Goal: Task Accomplishment & Management: Manage account settings

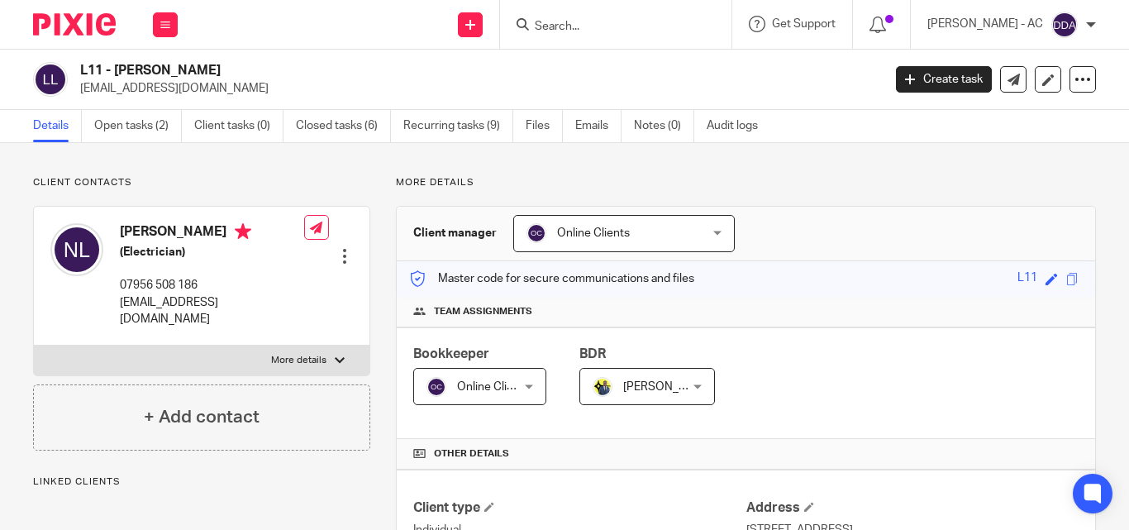
click at [692, 237] on div "Online Clients Online Clients" at bounding box center [623, 233] width 221 height 37
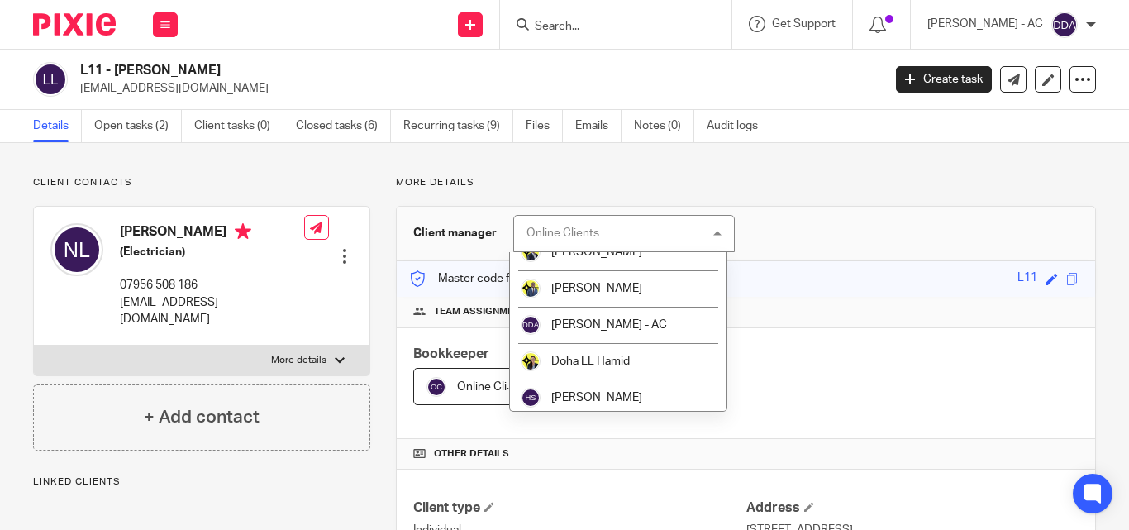
scroll to position [331, 0]
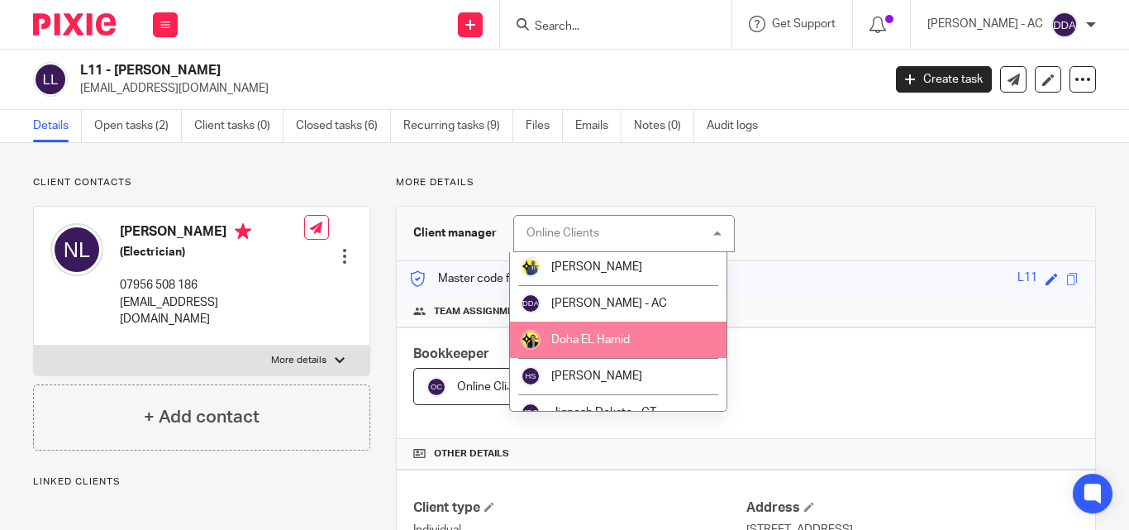
click at [633, 335] on li "Doha EL Hamid" at bounding box center [618, 339] width 217 height 36
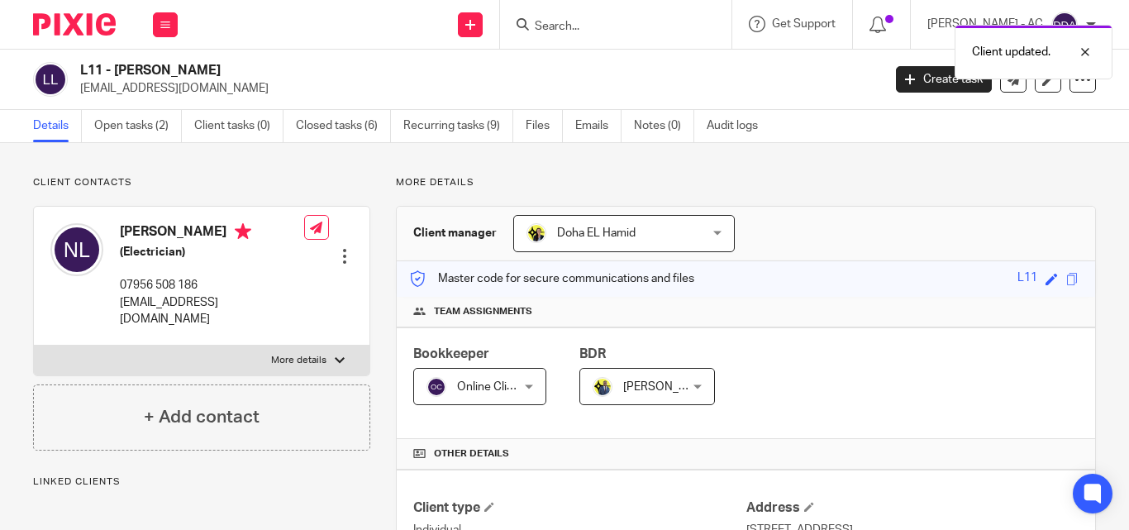
click at [531, 386] on div "Online Clients Online Clients" at bounding box center [479, 386] width 133 height 37
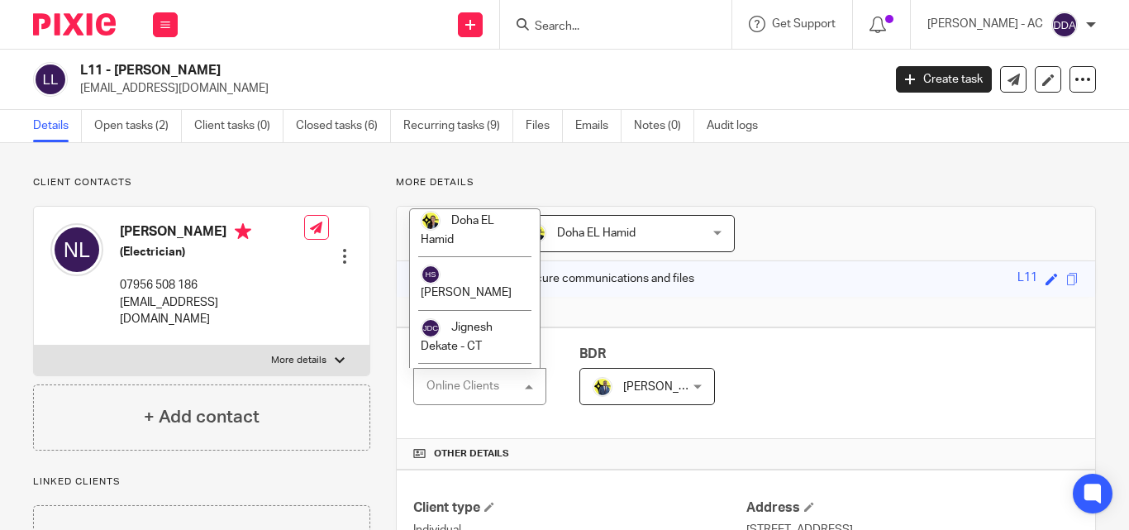
scroll to position [1074, 0]
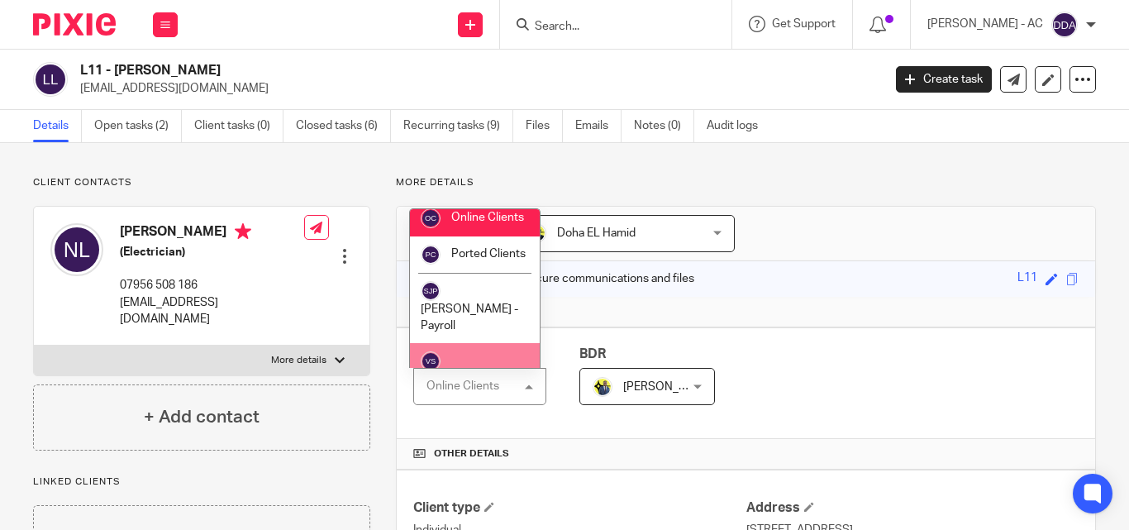
click at [454, 343] on li "[PERSON_NAME]" at bounding box center [475, 370] width 130 height 54
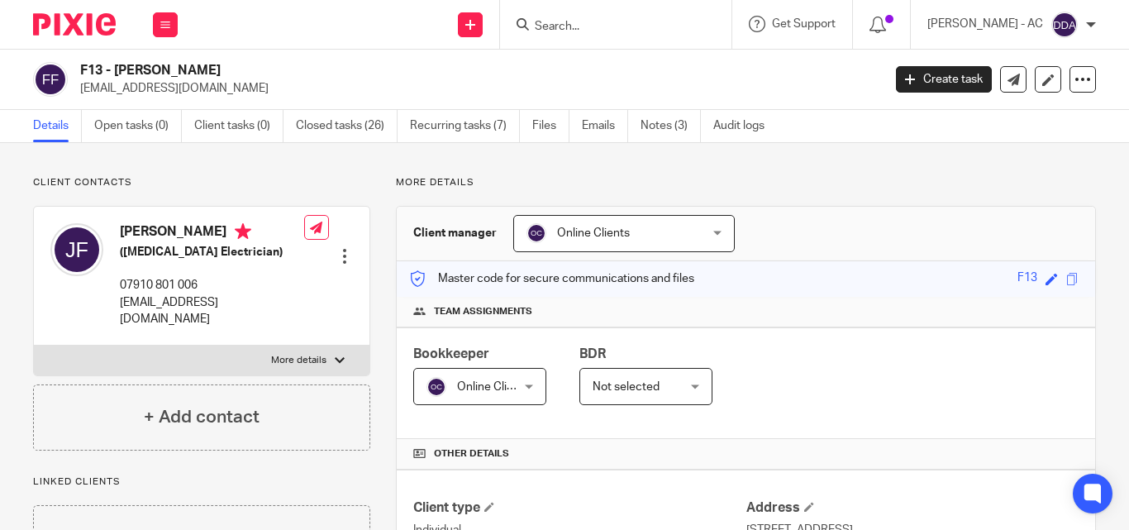
click at [695, 229] on div "Online Clients Online Clients" at bounding box center [623, 233] width 221 height 37
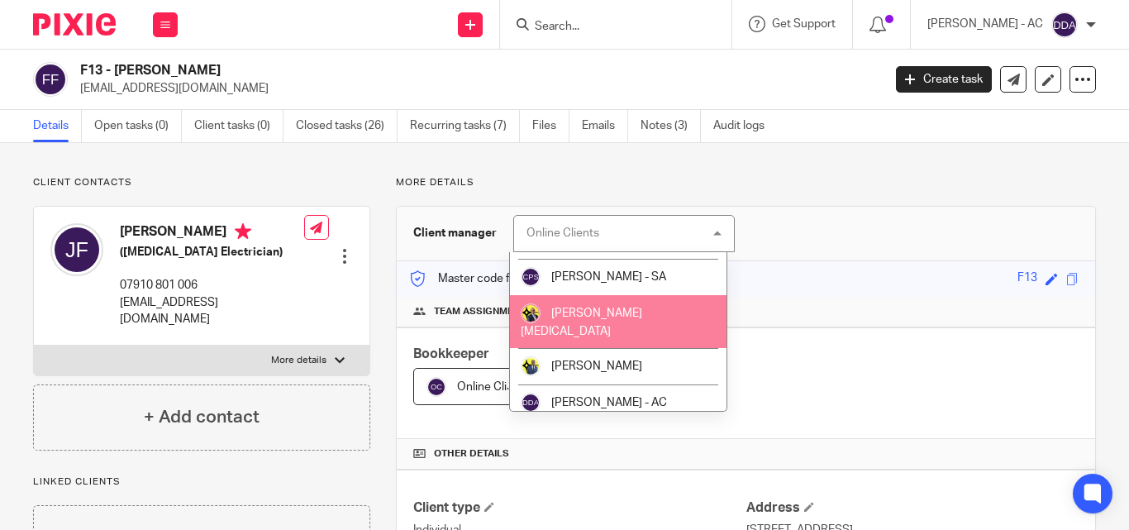
scroll to position [331, 0]
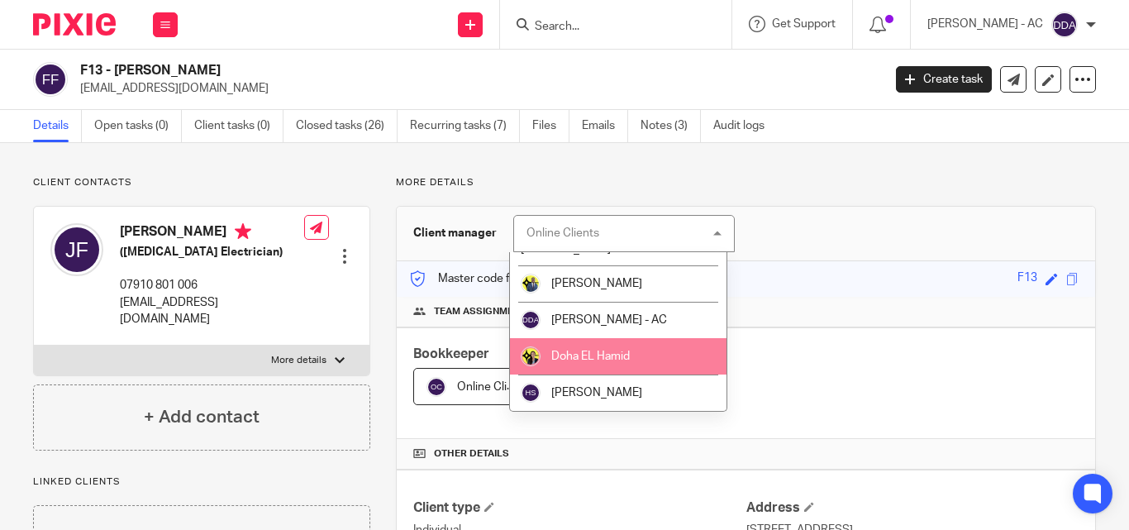
click at [639, 338] on li "Doha EL Hamid" at bounding box center [618, 356] width 217 height 36
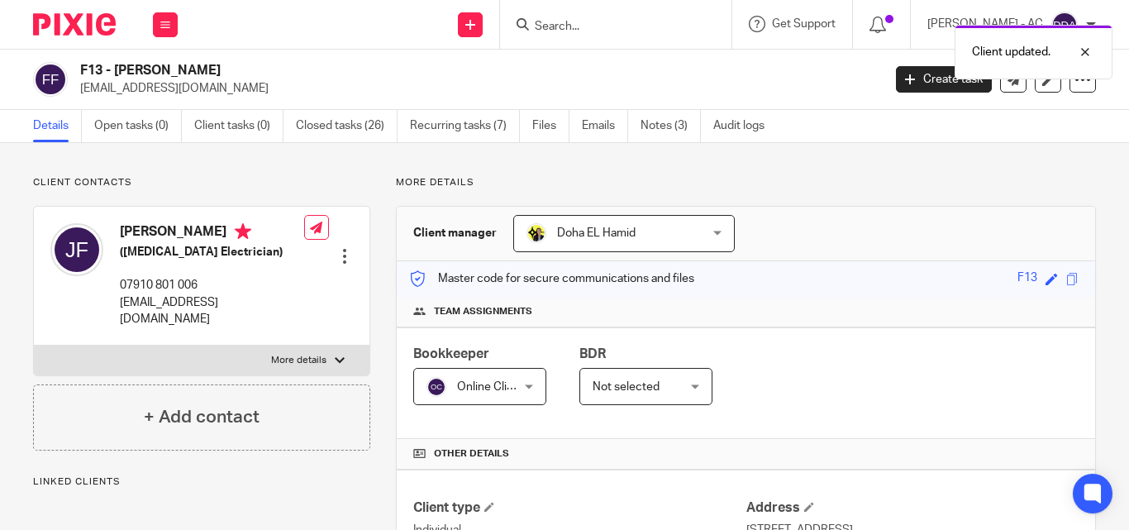
click at [696, 235] on div "Doha EL [PERSON_NAME] [GEOGRAPHIC_DATA][PERSON_NAME]" at bounding box center [623, 233] width 221 height 37
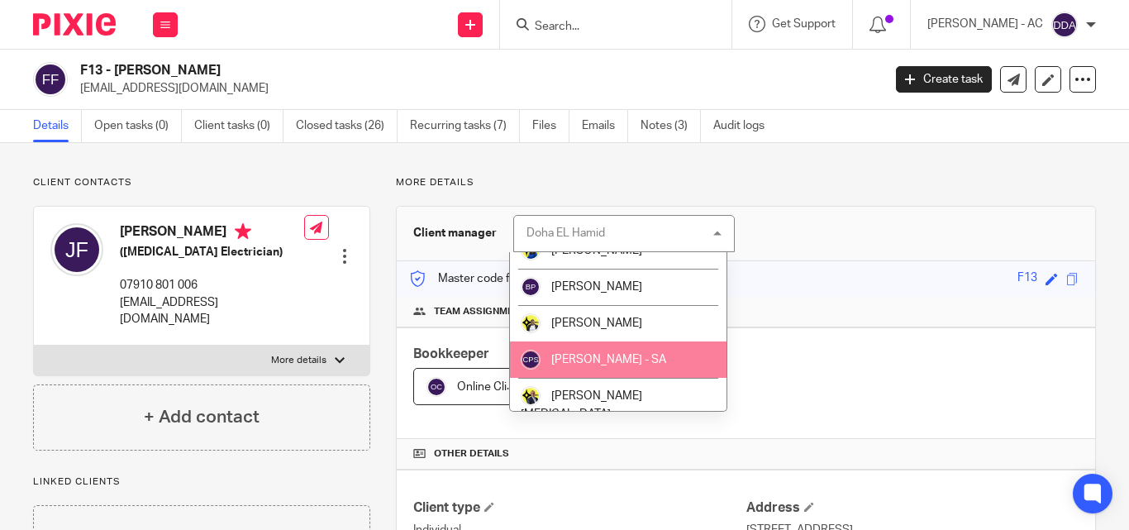
scroll to position [83, 0]
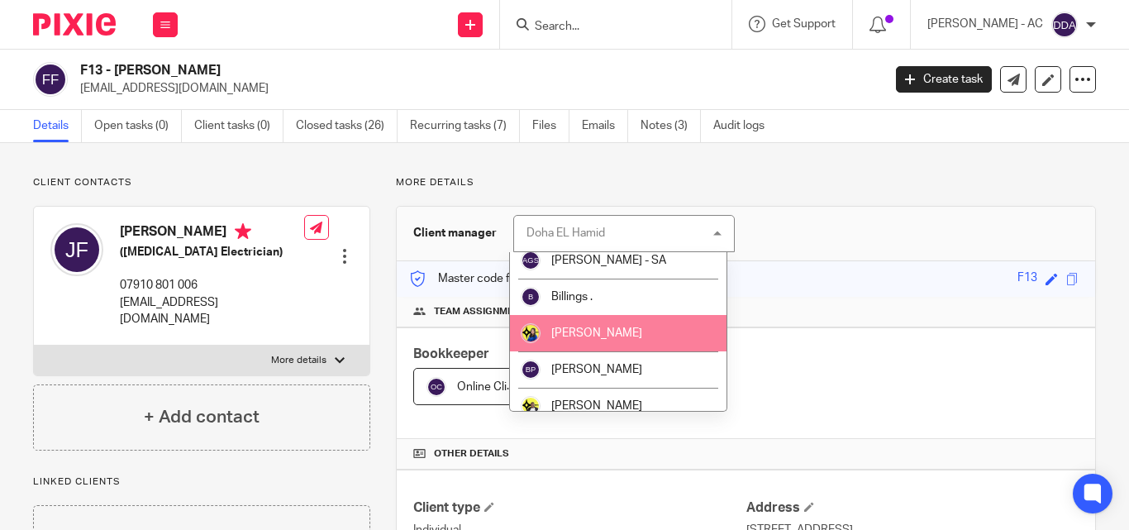
click at [592, 326] on li "[PERSON_NAME]" at bounding box center [618, 333] width 217 height 36
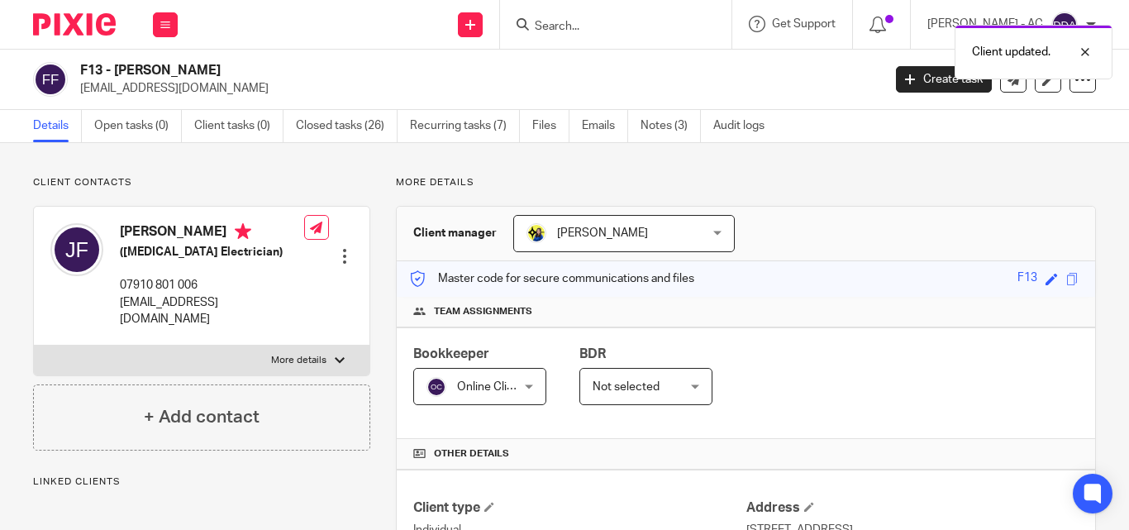
click at [531, 390] on div "Online Clients Online Clients" at bounding box center [479, 386] width 133 height 37
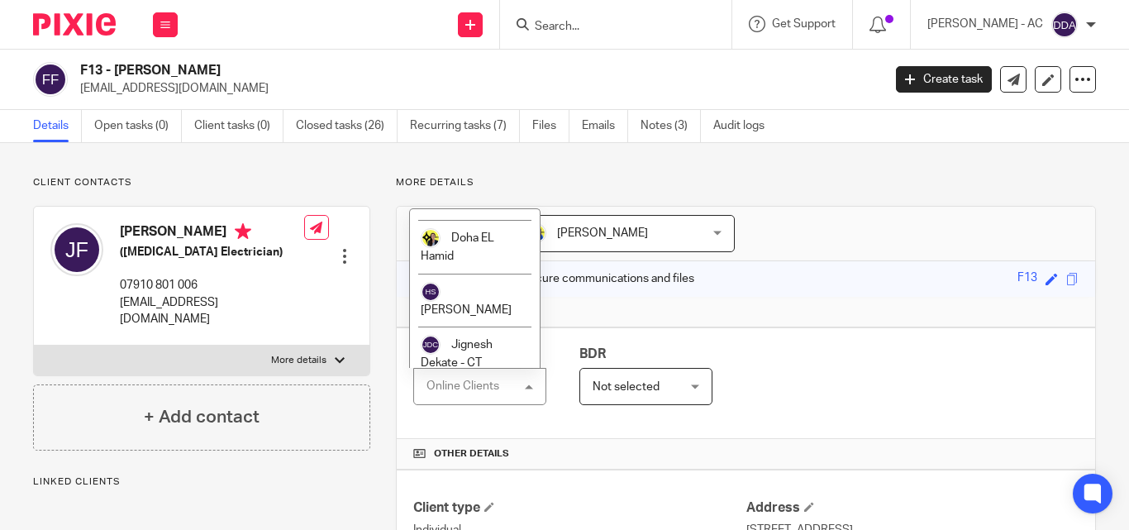
scroll to position [578, 0]
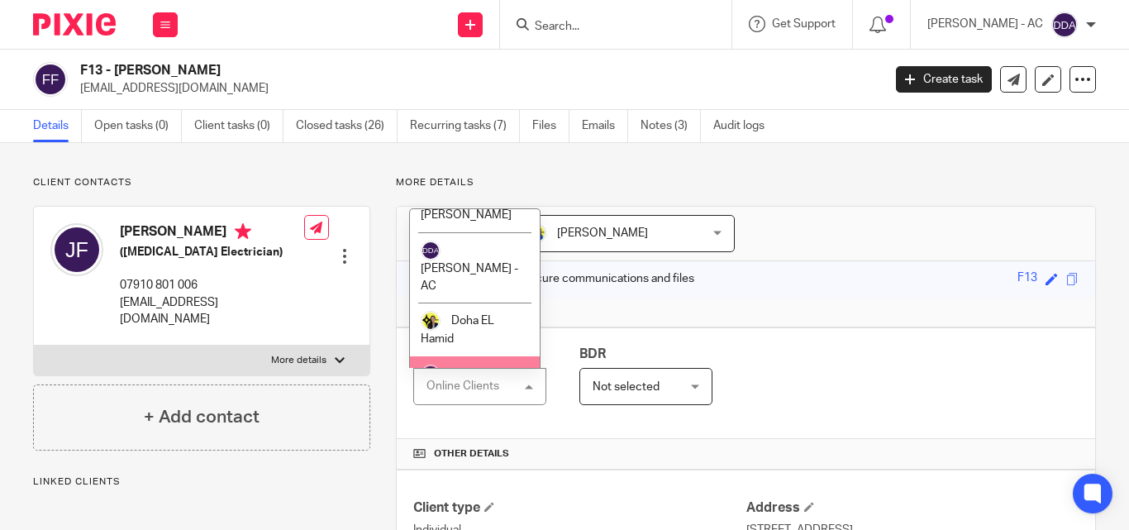
click at [474, 387] on span "[PERSON_NAME]" at bounding box center [466, 393] width 91 height 12
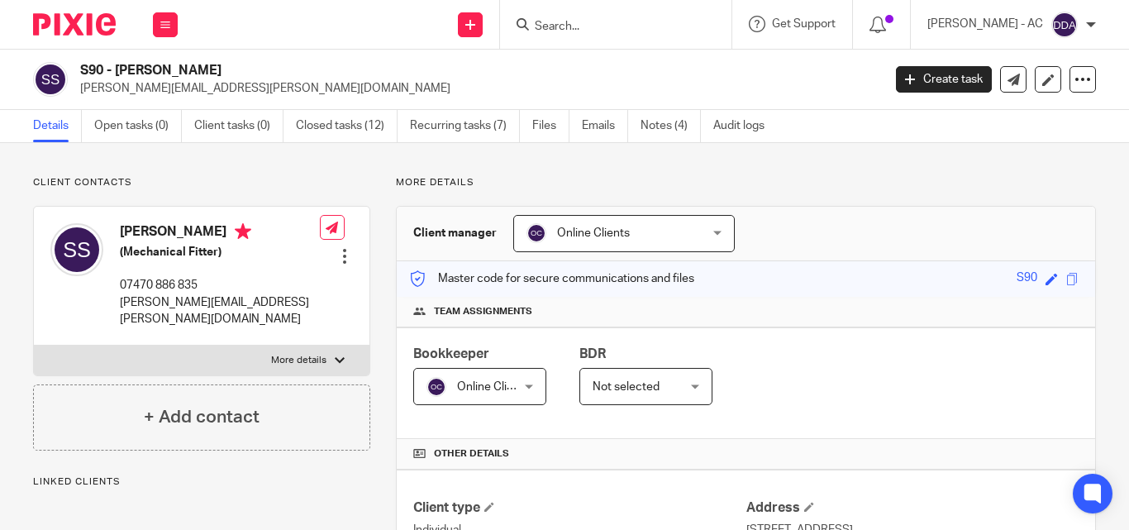
click at [712, 221] on div "Online Clients Online Clients" at bounding box center [623, 233] width 221 height 37
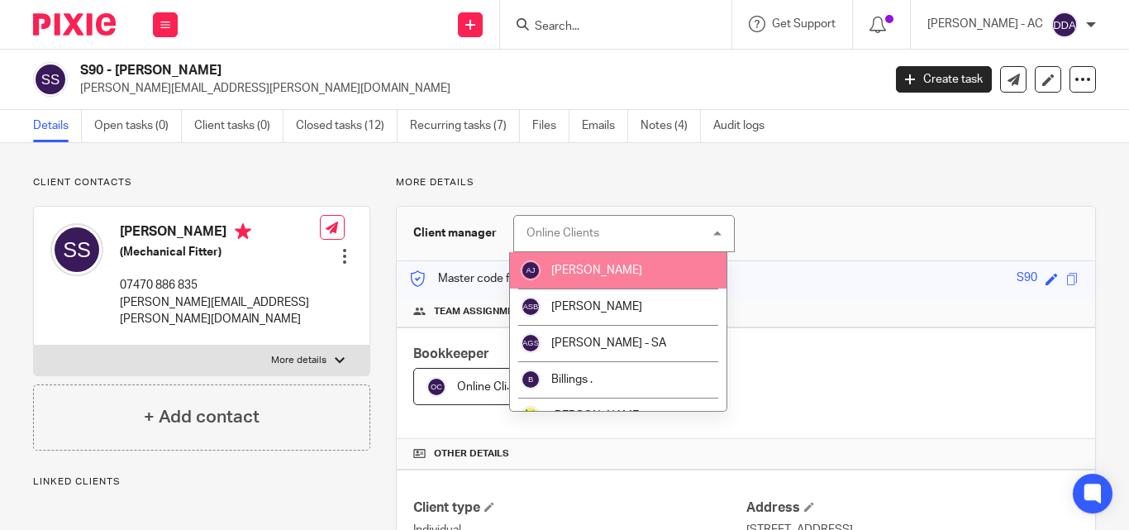
click at [573, 233] on div "Online Clients" at bounding box center [562, 233] width 73 height 12
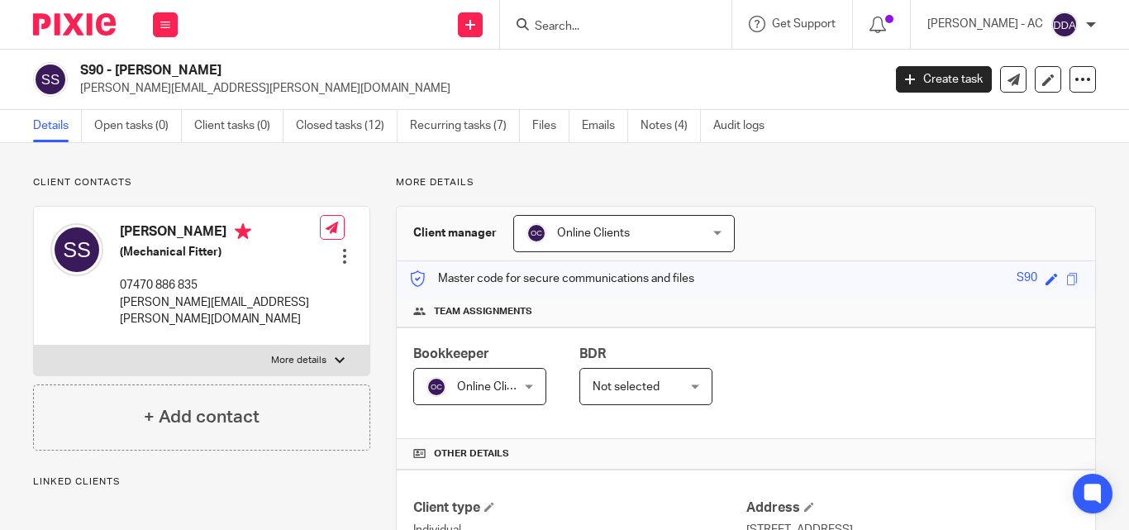
click at [620, 225] on span "Online Clients" at bounding box center [609, 233] width 166 height 35
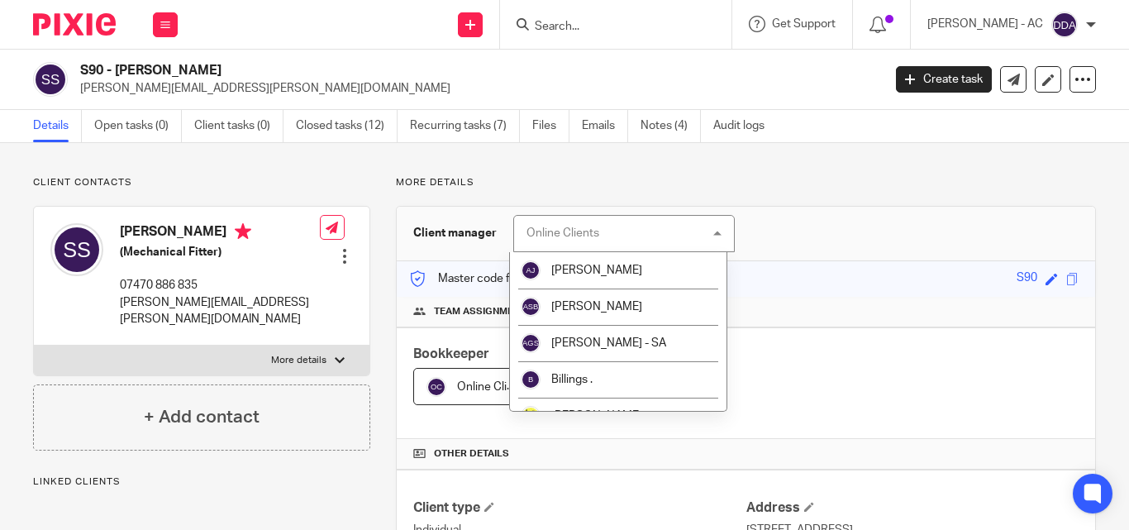
click at [586, 238] on div "Online Clients" at bounding box center [562, 233] width 73 height 12
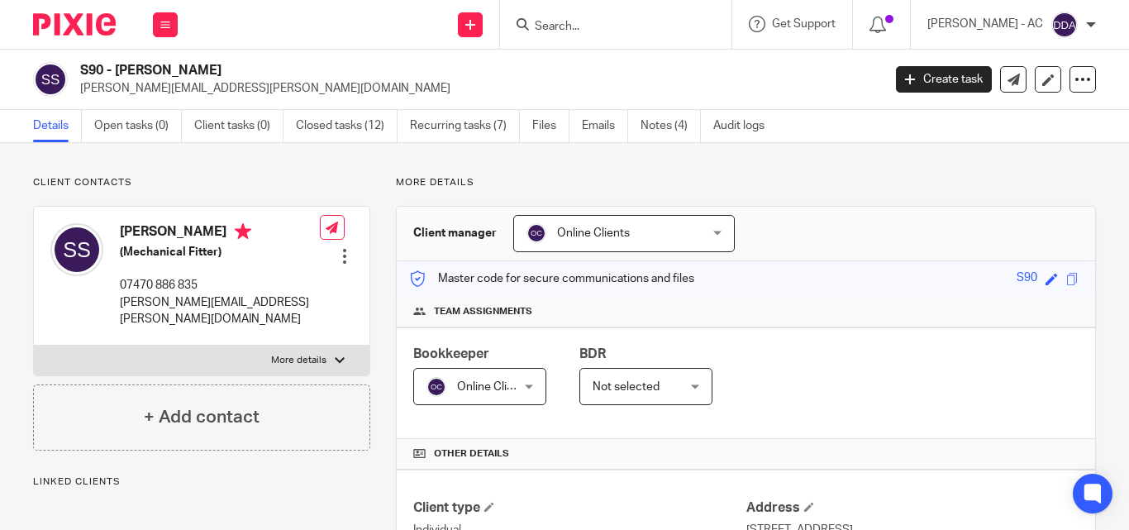
click at [598, 233] on span "Online Clients" at bounding box center [593, 233] width 73 height 12
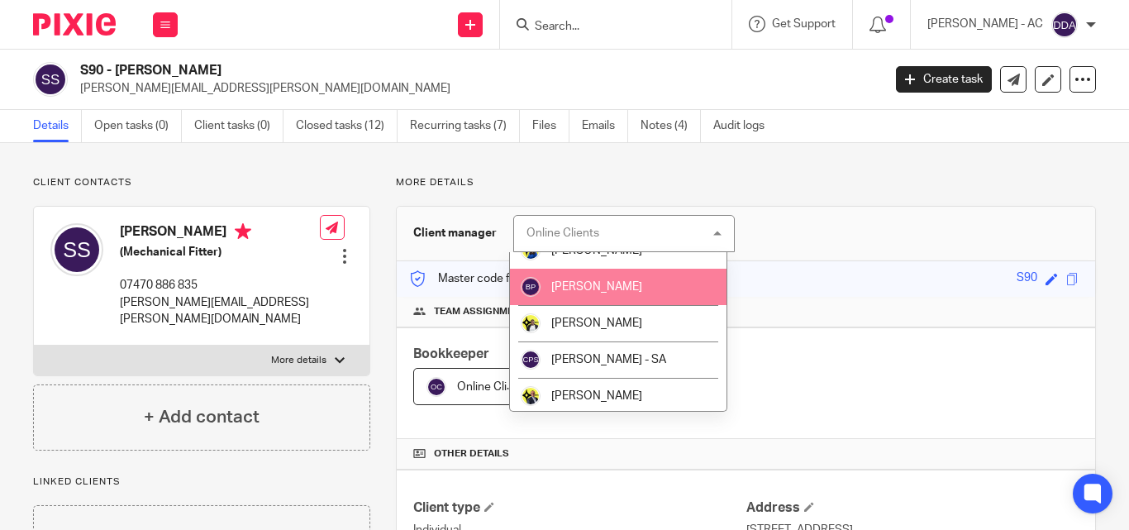
scroll to position [83, 0]
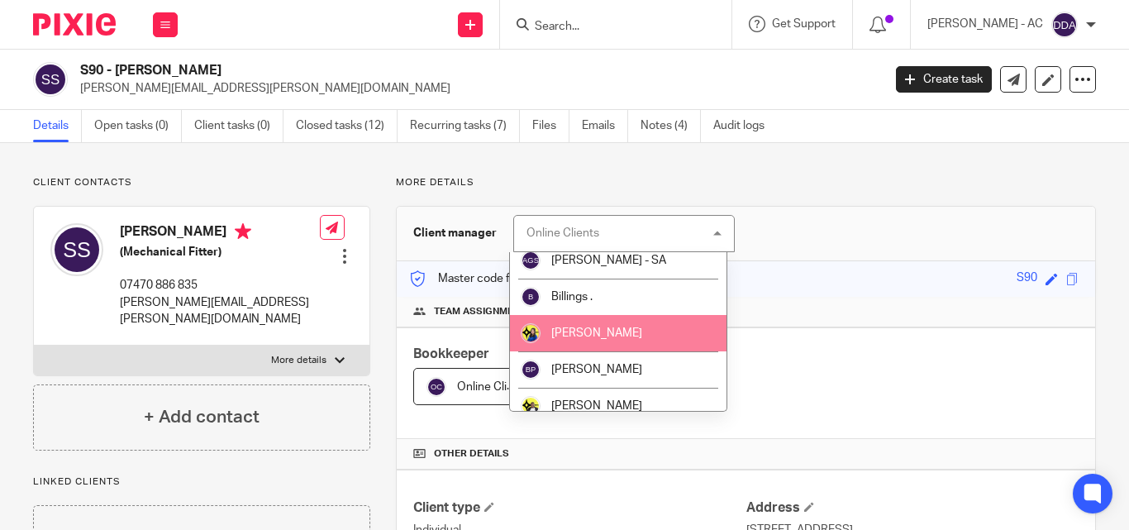
click at [622, 341] on li "[PERSON_NAME]" at bounding box center [618, 333] width 217 height 36
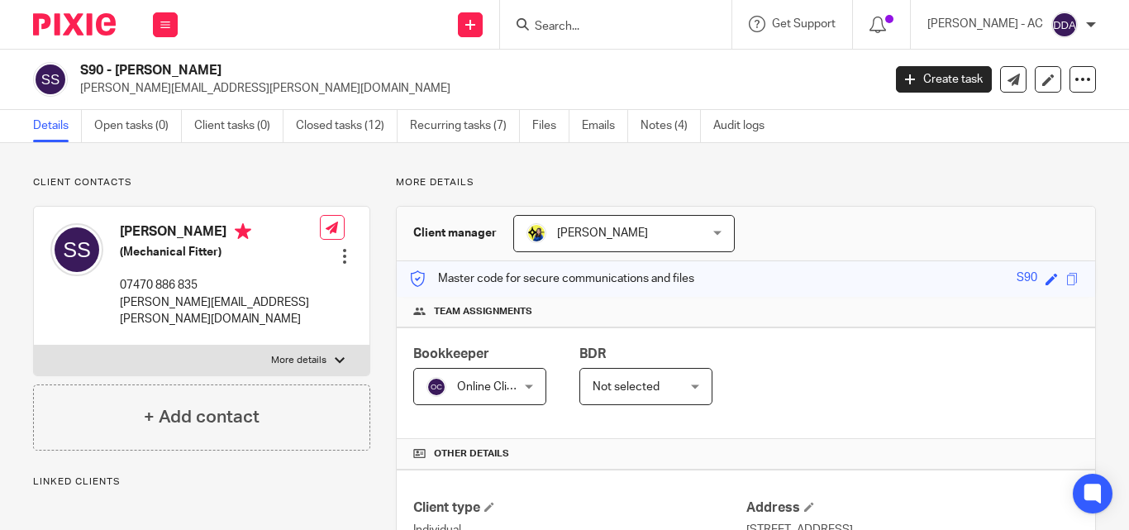
click at [524, 388] on div "Online Clients Online Clients" at bounding box center [479, 386] width 133 height 37
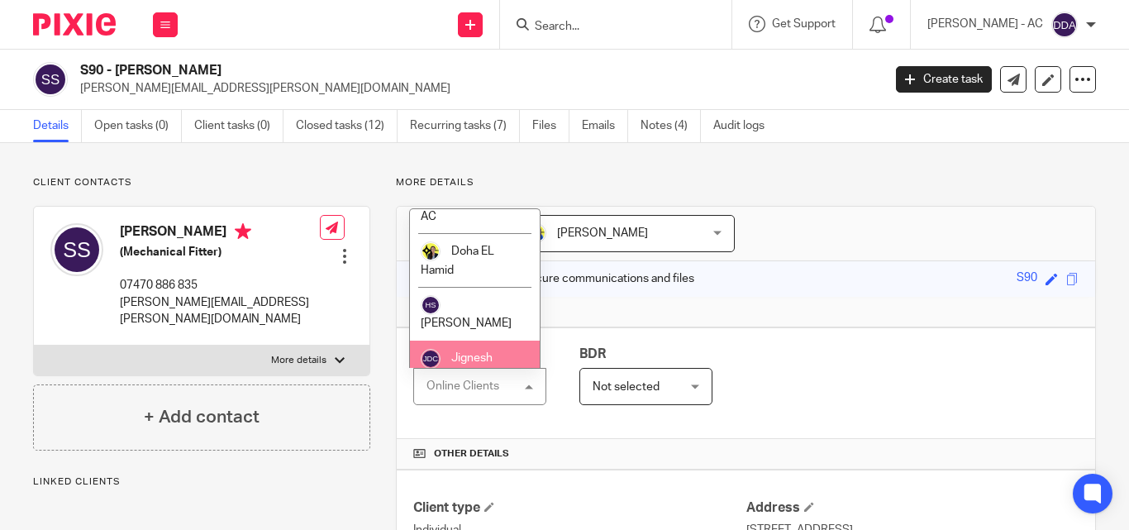
scroll to position [578, 0]
click at [463, 339] on li "[PERSON_NAME]" at bounding box center [475, 366] width 130 height 54
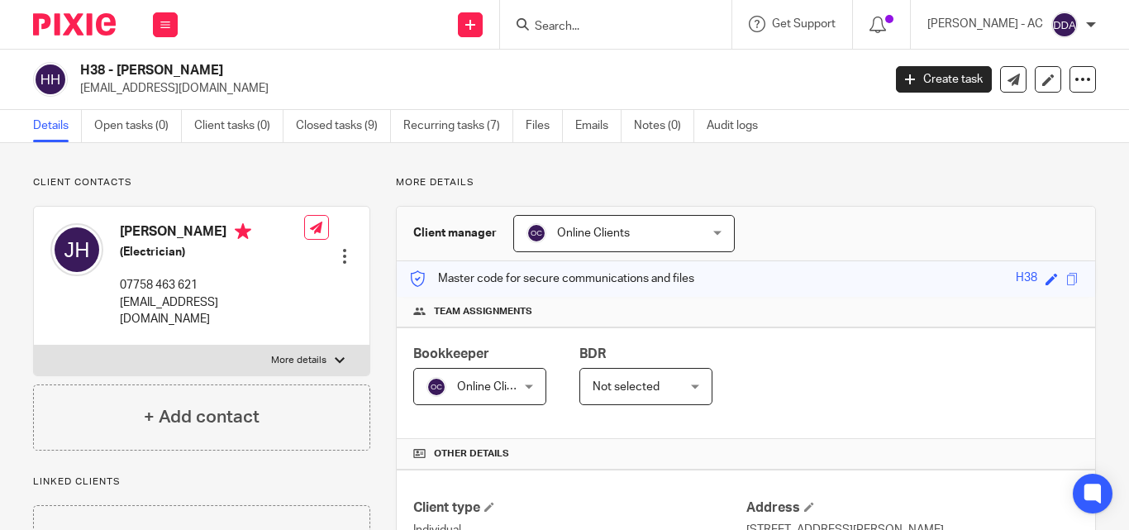
click at [698, 227] on div "Online Clients Online Clients" at bounding box center [623, 233] width 221 height 37
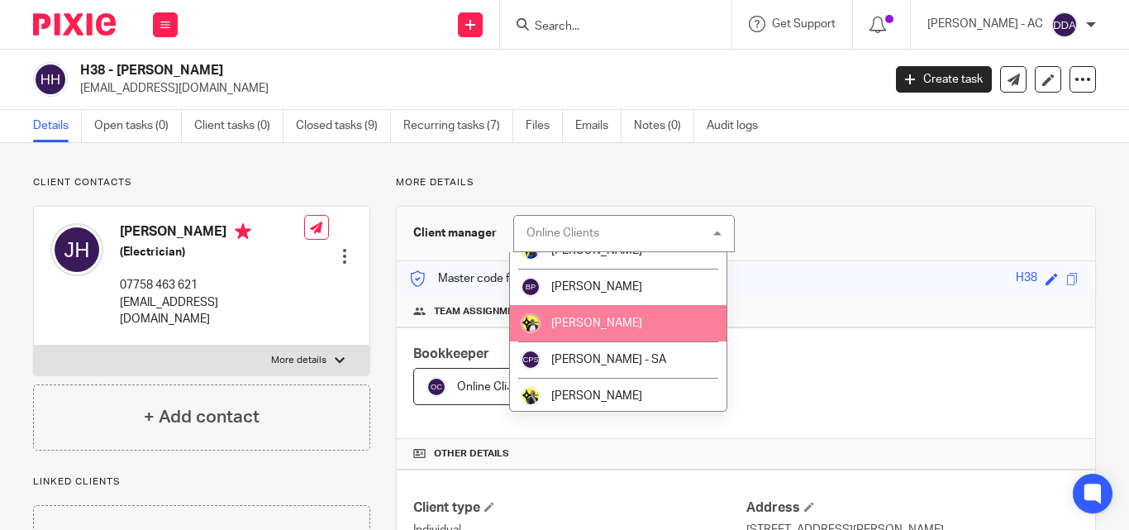
scroll to position [83, 0]
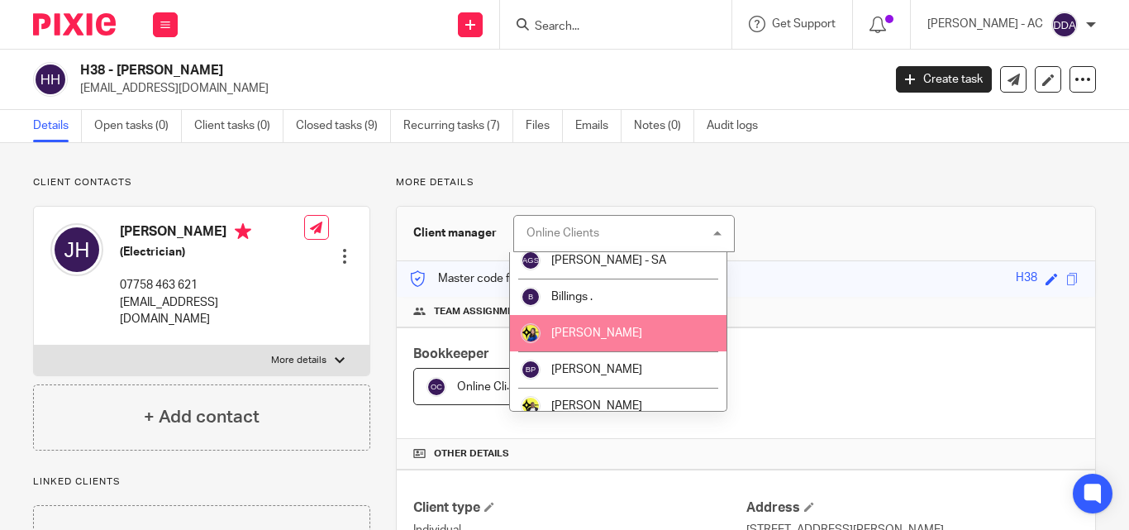
click at [597, 322] on li "[PERSON_NAME]" at bounding box center [618, 333] width 217 height 36
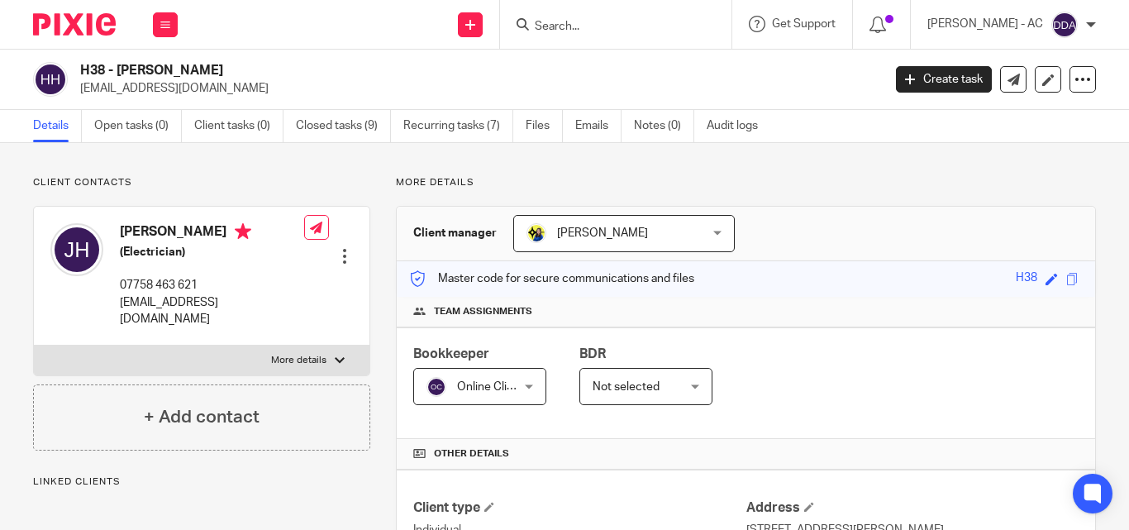
click at [525, 388] on div "Online Clients Online Clients" at bounding box center [479, 386] width 133 height 37
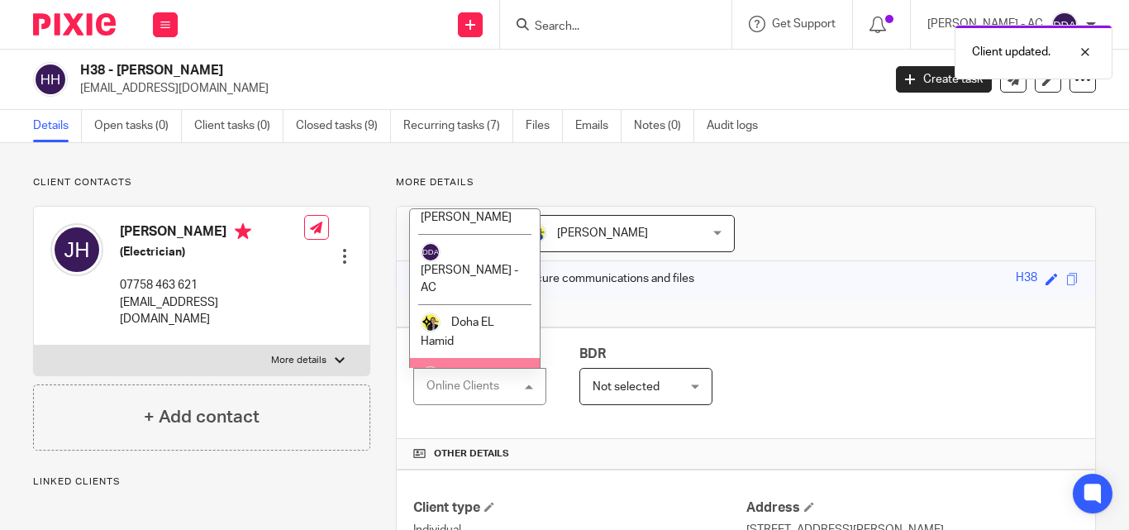
scroll to position [578, 0]
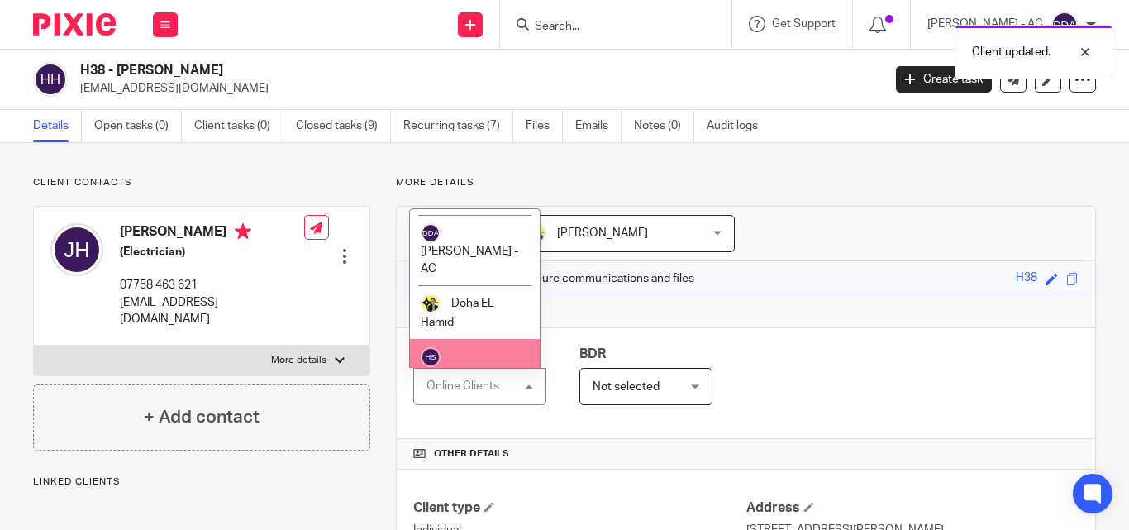
click at [472, 339] on li "[PERSON_NAME]" at bounding box center [475, 366] width 130 height 54
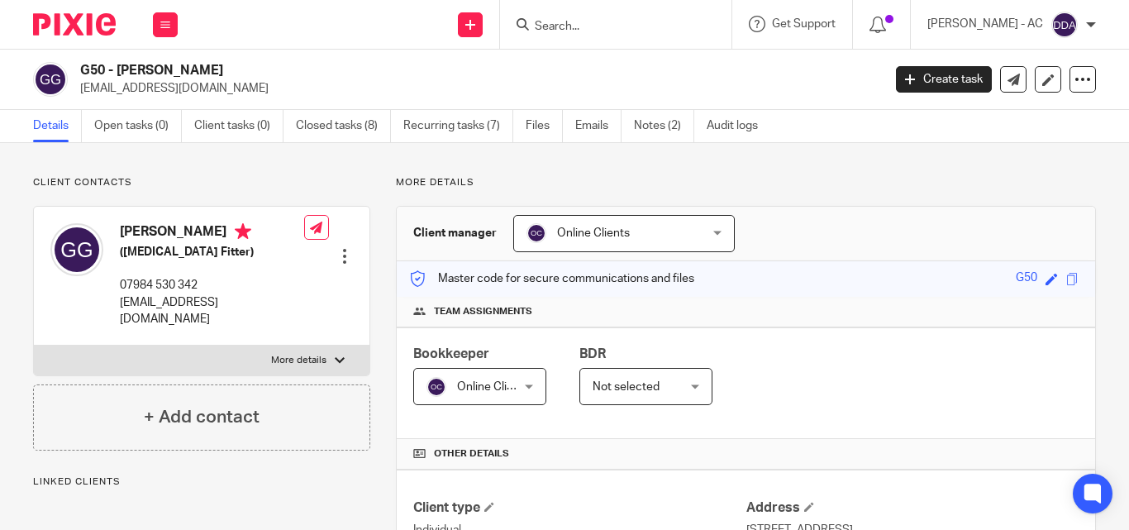
click at [705, 239] on div "Online Clients Online Clients" at bounding box center [623, 233] width 221 height 37
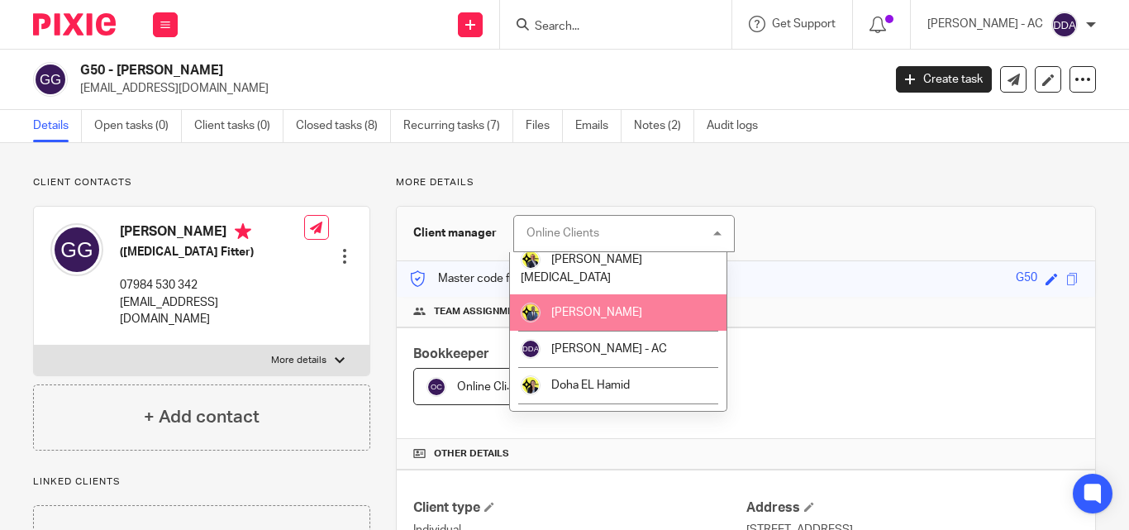
scroll to position [331, 0]
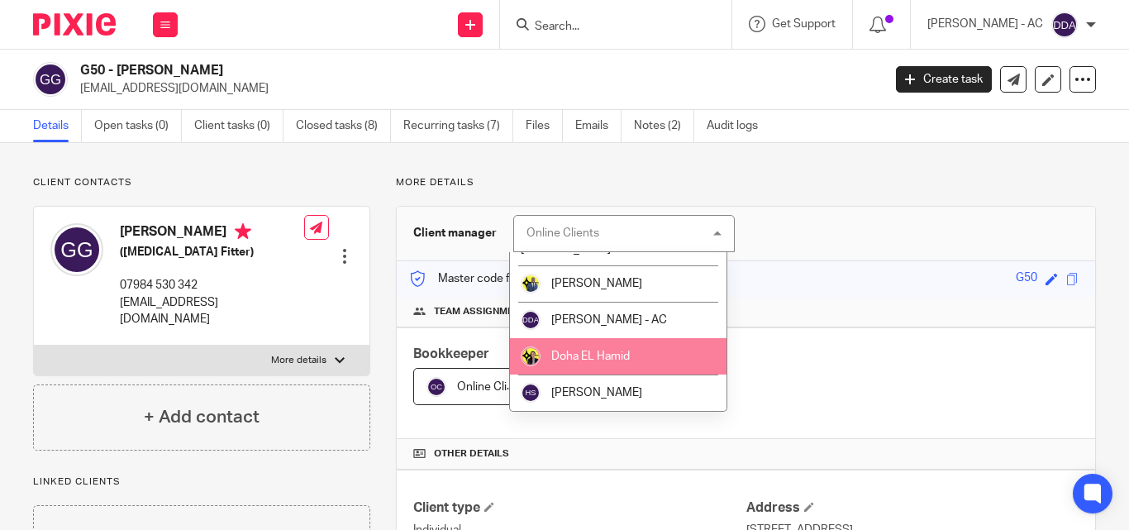
click at [586, 350] on span "Doha EL Hamid" at bounding box center [590, 356] width 79 height 12
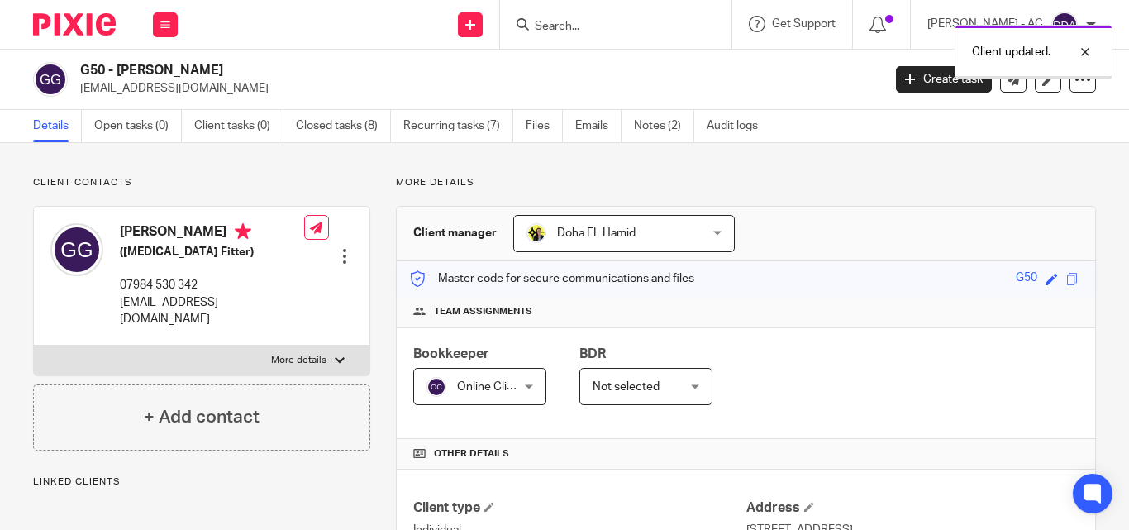
click at [691, 240] on div "Doha EL [PERSON_NAME] [GEOGRAPHIC_DATA][PERSON_NAME]" at bounding box center [623, 233] width 221 height 37
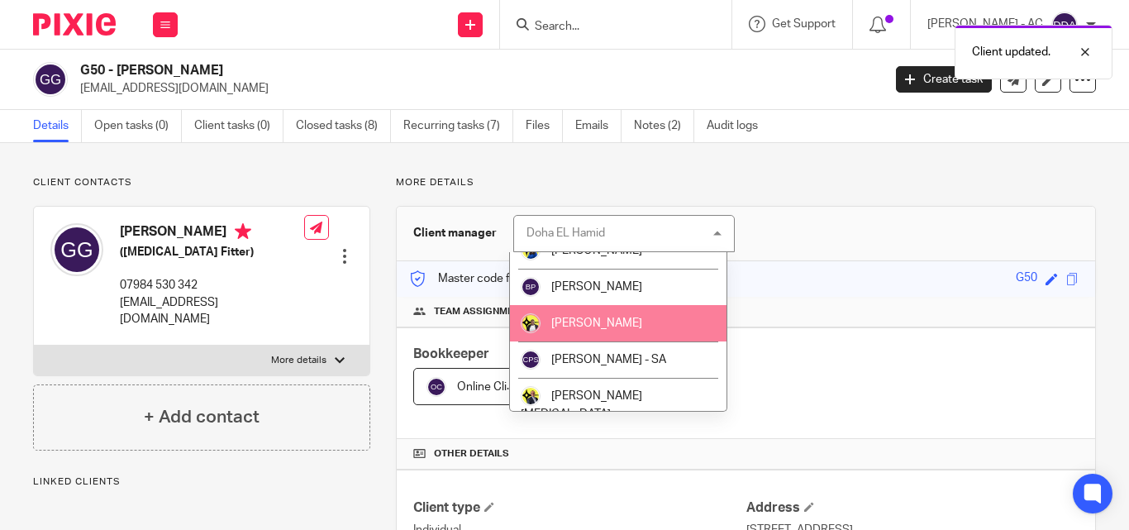
scroll to position [83, 0]
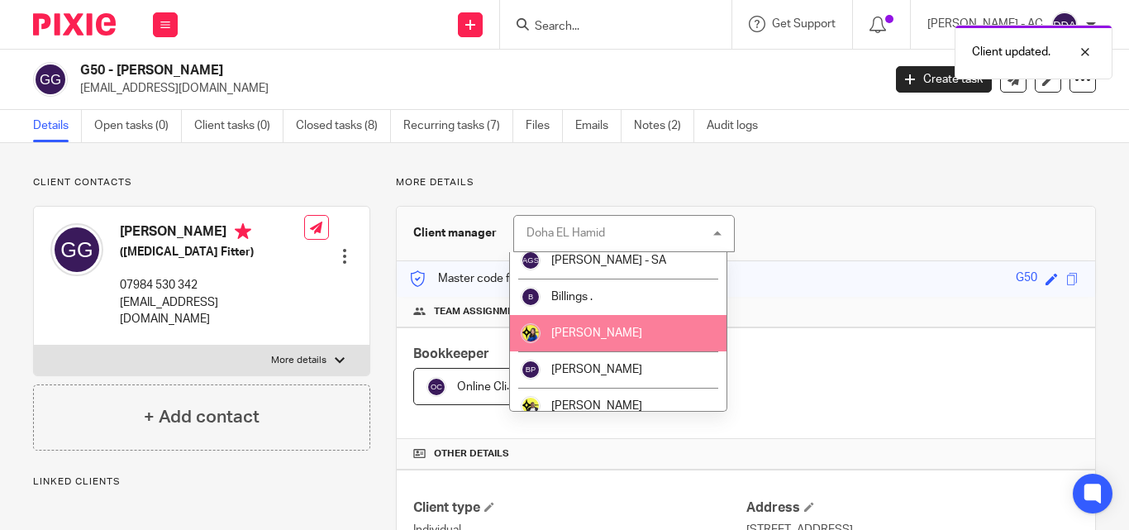
click at [591, 322] on li "[PERSON_NAME]" at bounding box center [618, 333] width 217 height 36
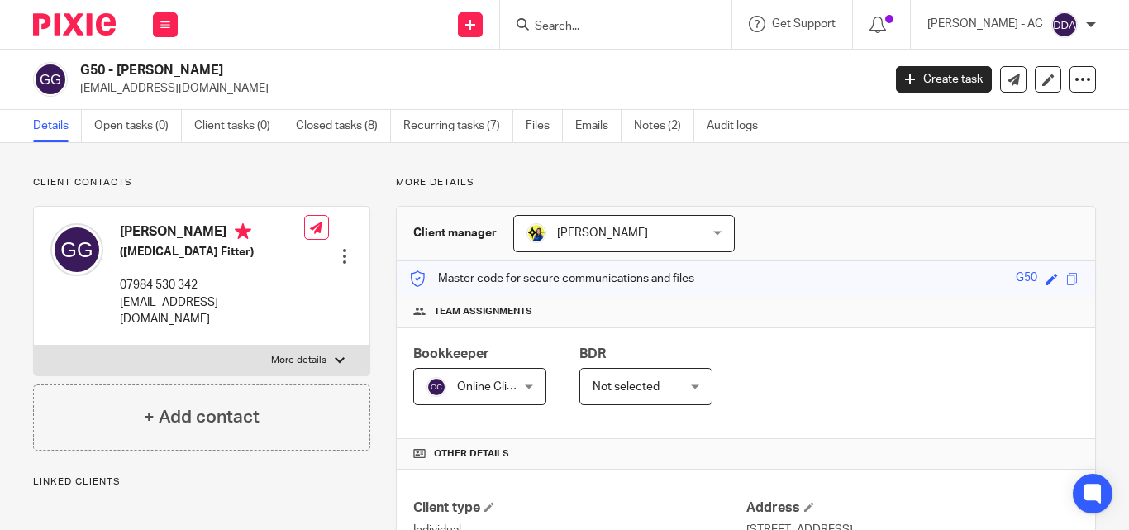
click at [531, 383] on div "Online Clients Online Clients" at bounding box center [479, 386] width 133 height 37
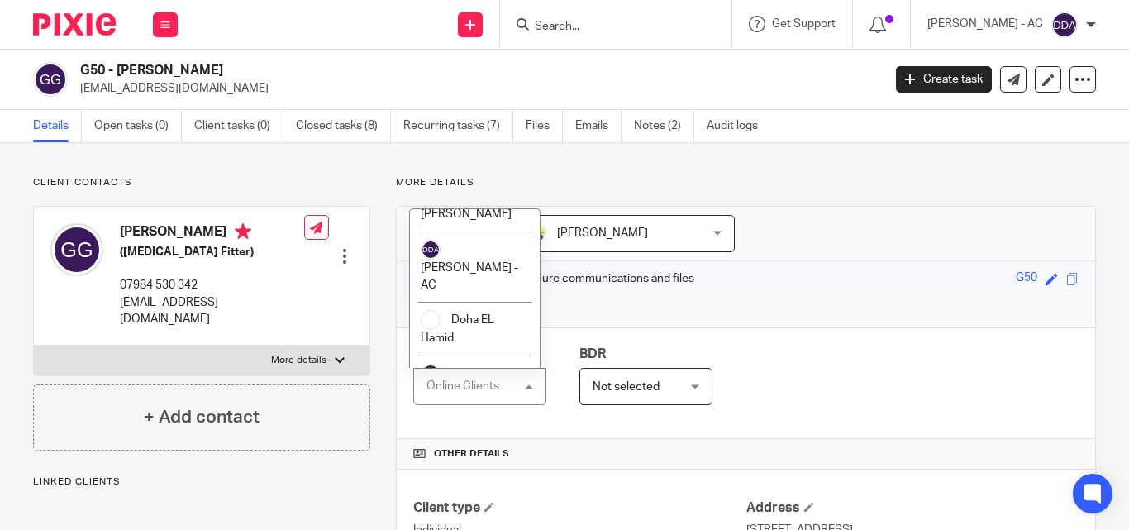
scroll to position [578, 0]
click at [478, 356] on li "[PERSON_NAME]" at bounding box center [475, 383] width 130 height 54
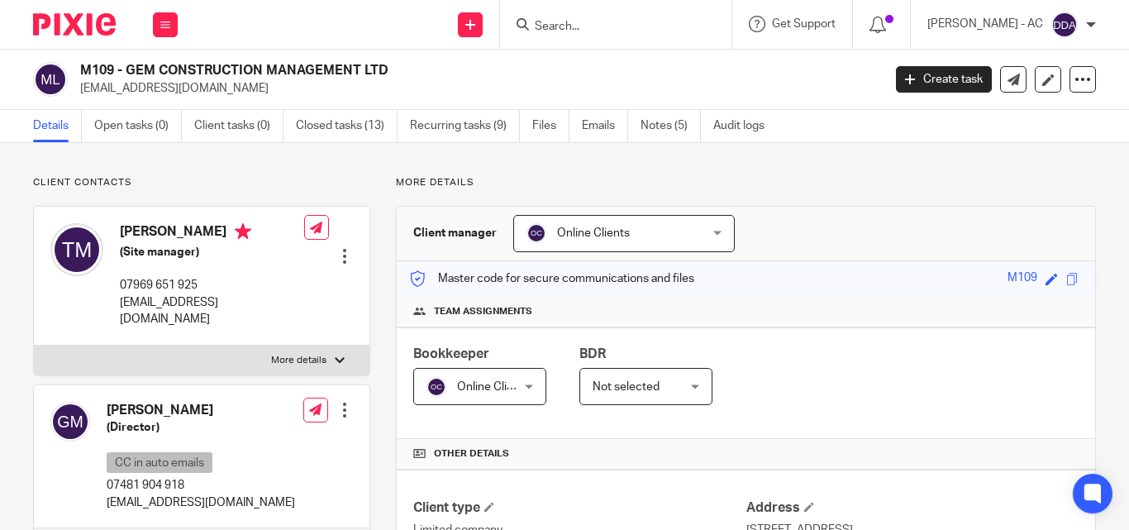
click at [716, 237] on div "Online Clients Online Clients" at bounding box center [623, 233] width 221 height 37
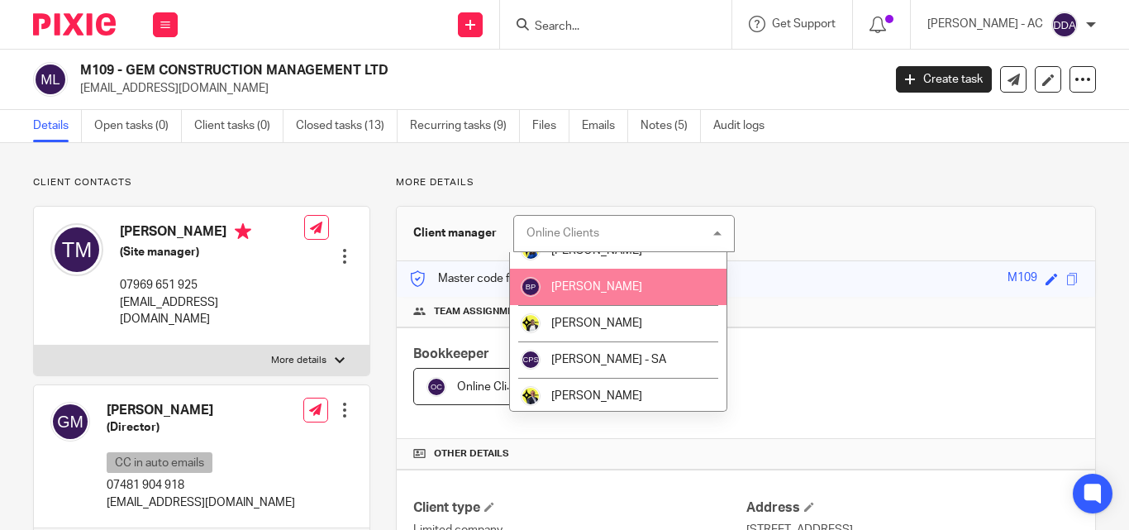
scroll to position [83, 0]
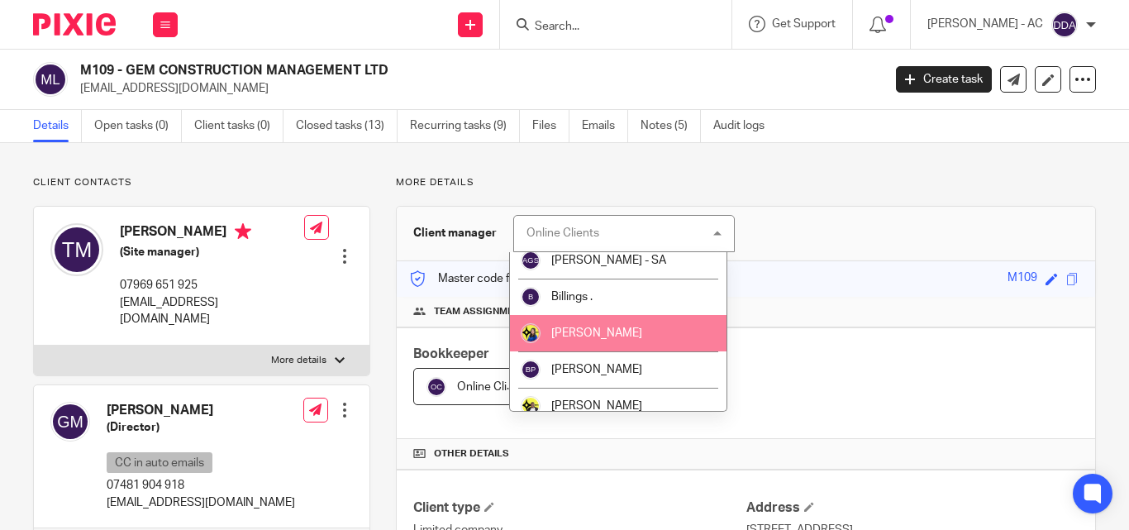
click at [596, 327] on span "[PERSON_NAME]" at bounding box center [596, 333] width 91 height 12
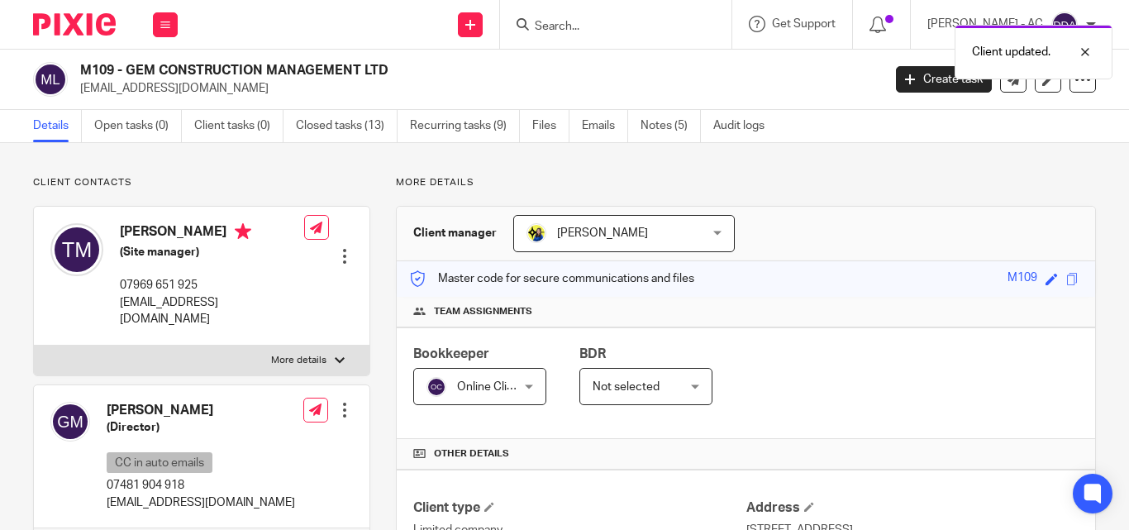
click at [521, 383] on div "Online Clients Online Clients" at bounding box center [479, 386] width 133 height 37
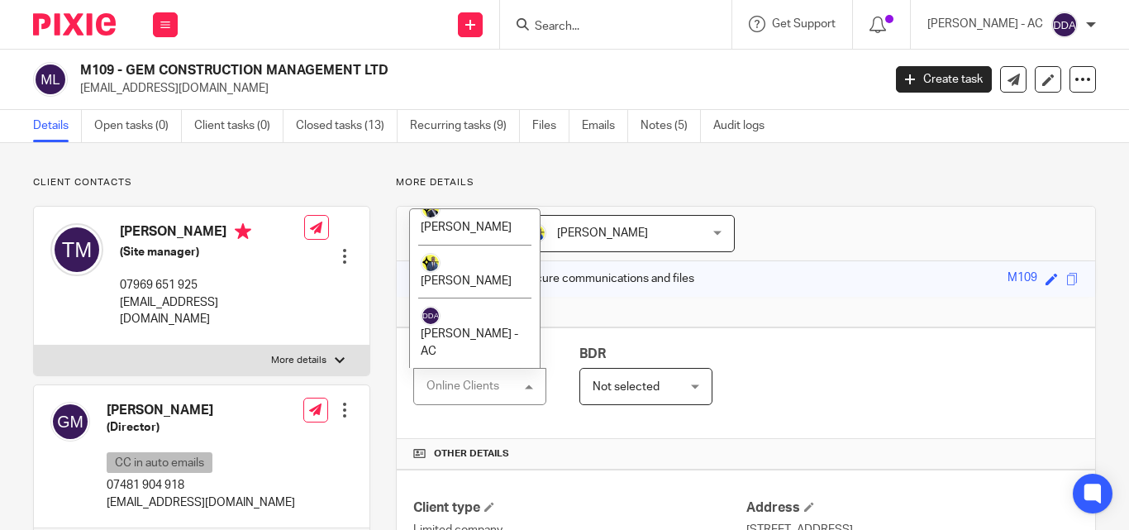
scroll to position [578, 0]
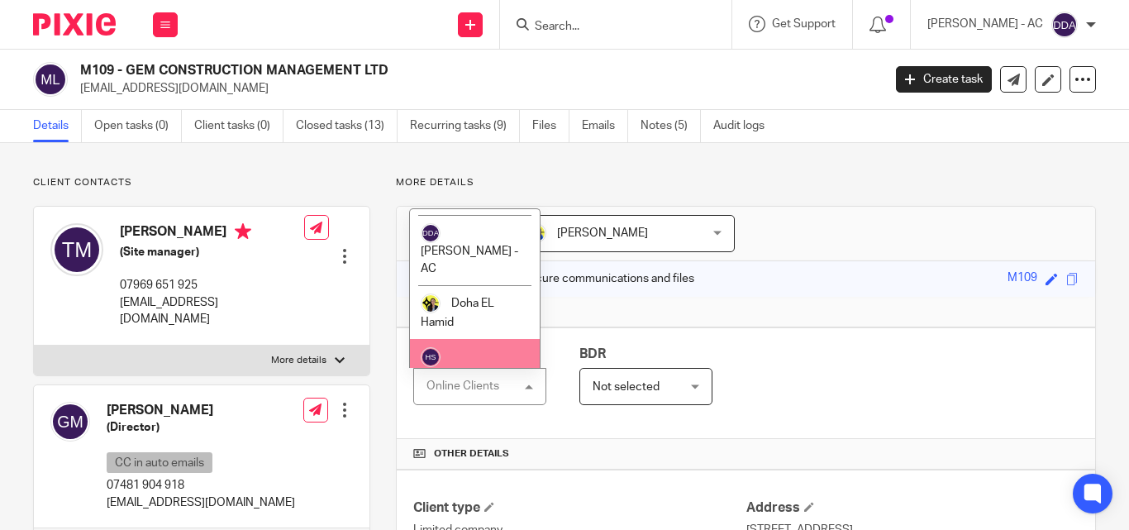
click at [470, 339] on li "[PERSON_NAME]" at bounding box center [475, 366] width 130 height 54
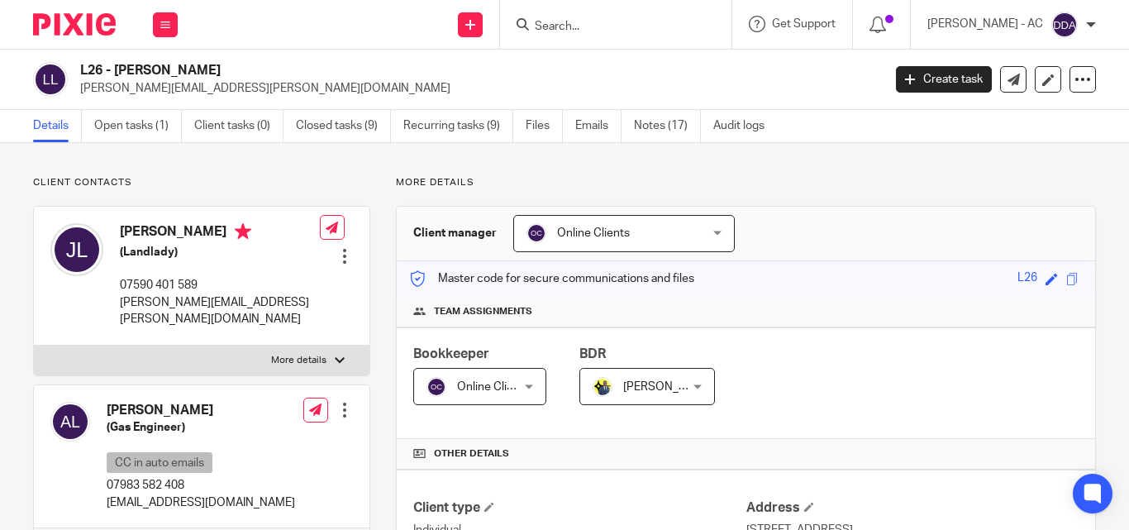
click at [678, 230] on span "Online Clients" at bounding box center [609, 233] width 166 height 35
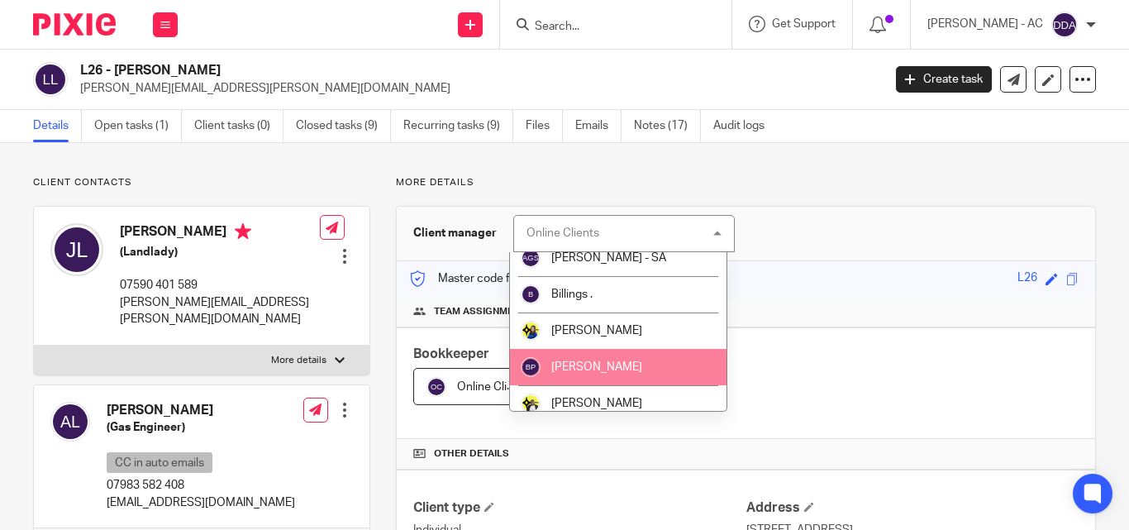
scroll to position [83, 0]
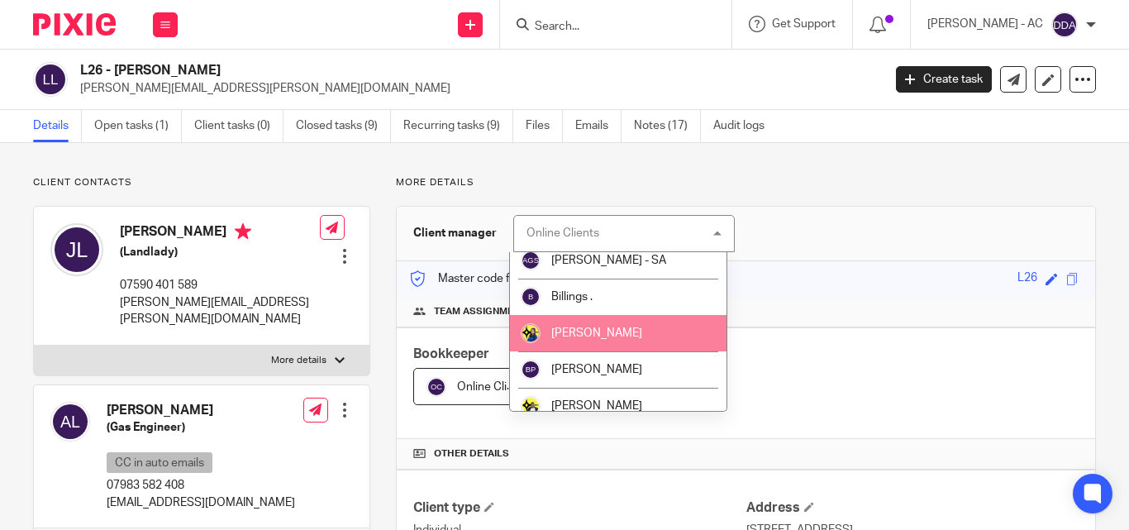
click at [592, 335] on span "[PERSON_NAME]" at bounding box center [596, 333] width 91 height 12
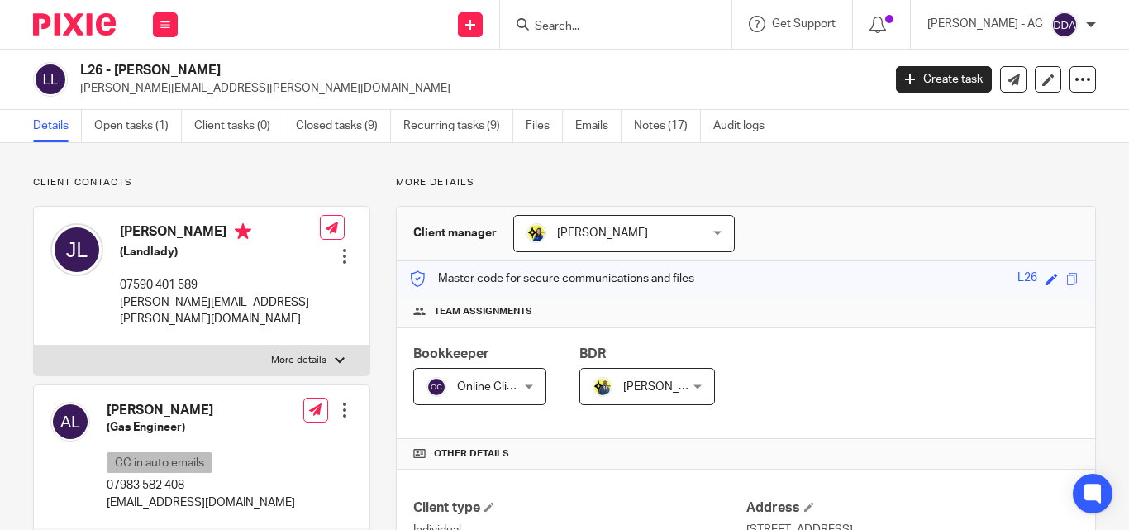
click at [535, 371] on div "Online Clients Online Clients" at bounding box center [479, 386] width 133 height 37
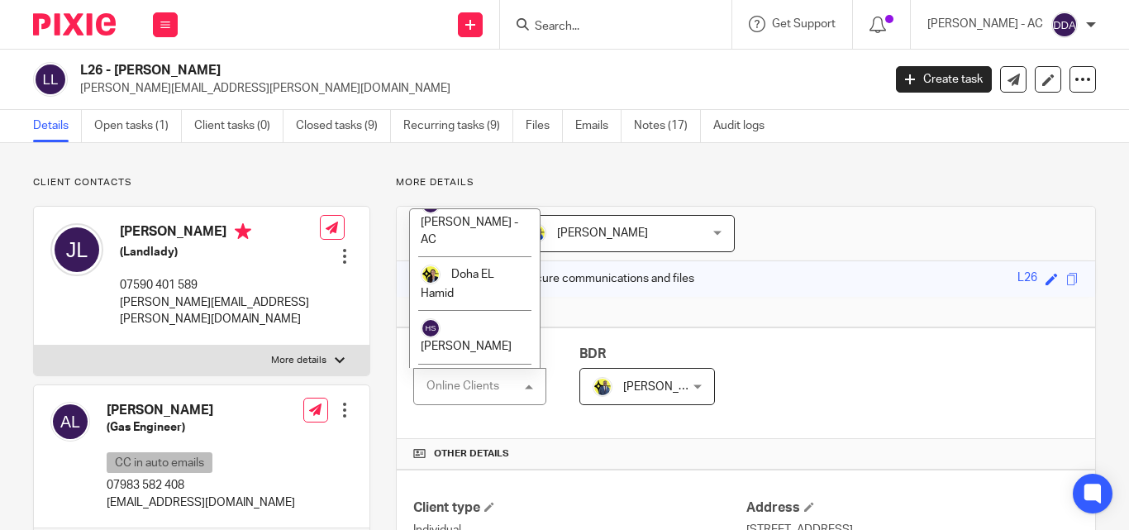
scroll to position [578, 0]
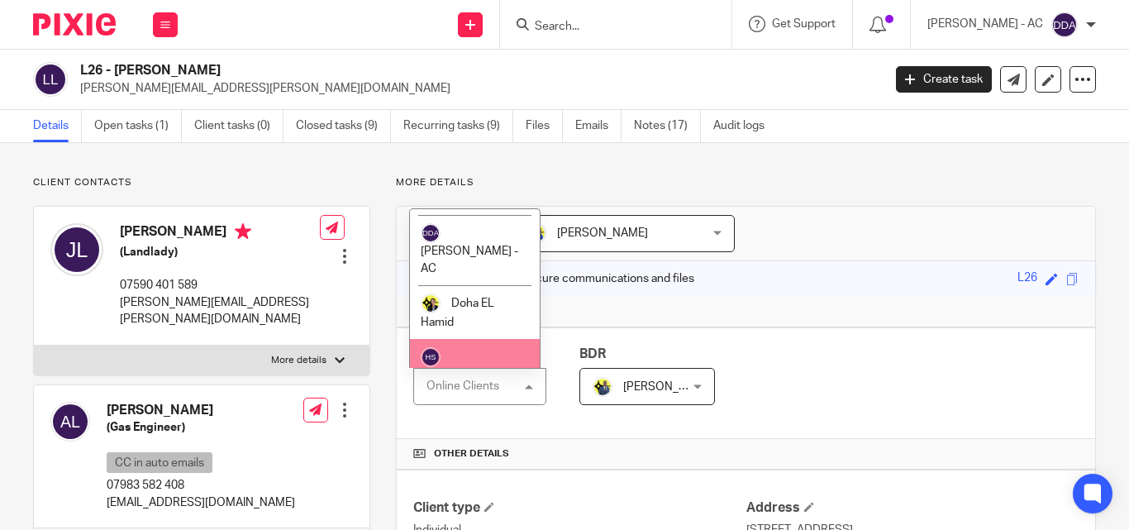
click at [471, 339] on li "[PERSON_NAME]" at bounding box center [475, 366] width 130 height 54
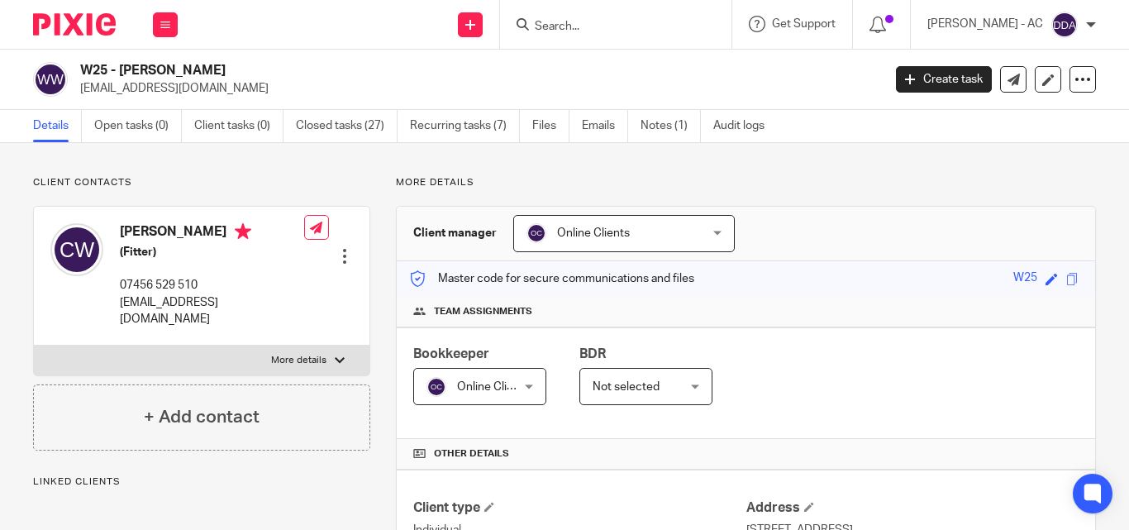
click at [692, 220] on div "Online Clients Online Clients" at bounding box center [623, 233] width 221 height 37
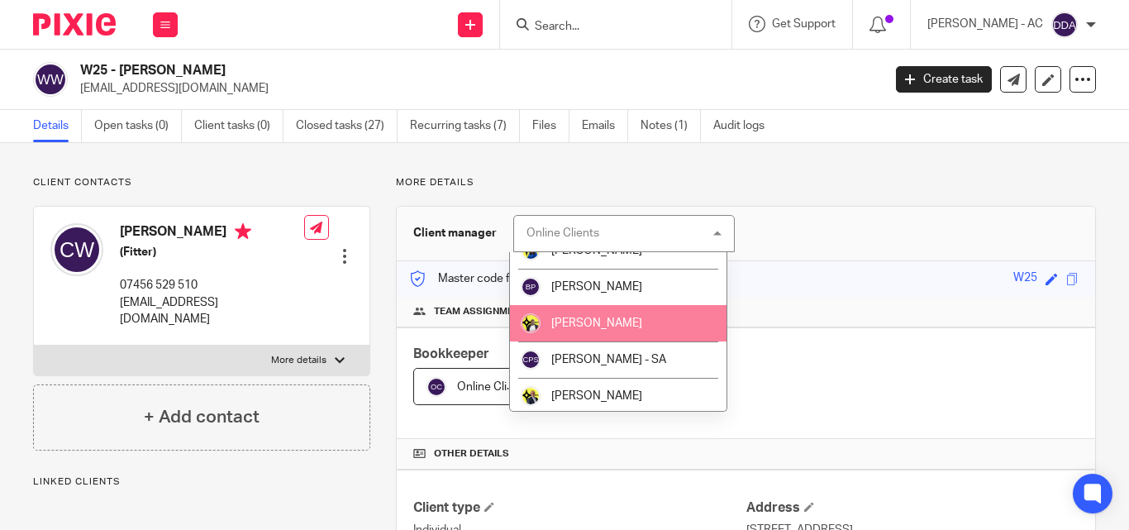
scroll to position [83, 0]
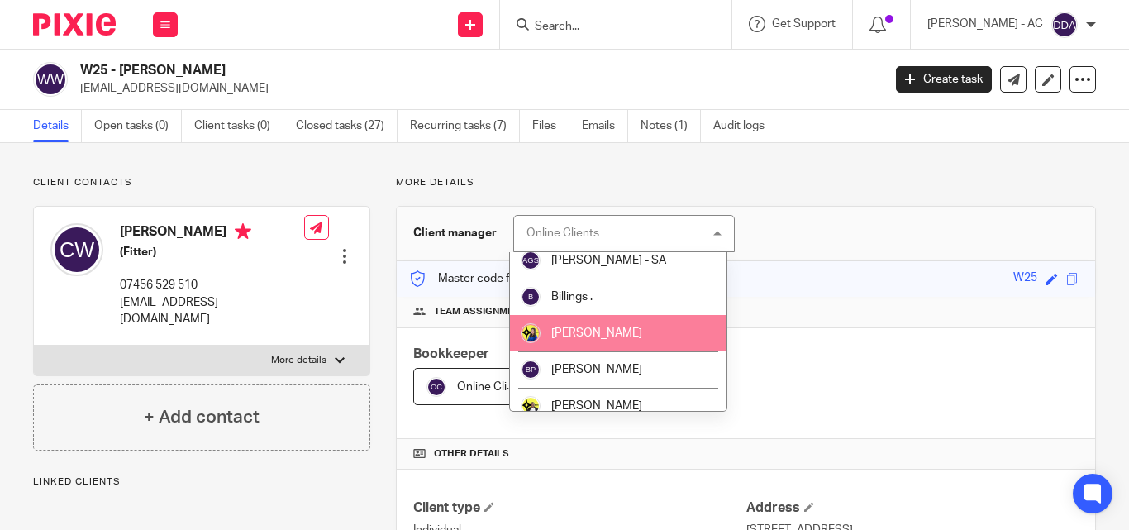
click at [611, 327] on li "[PERSON_NAME]" at bounding box center [618, 333] width 217 height 36
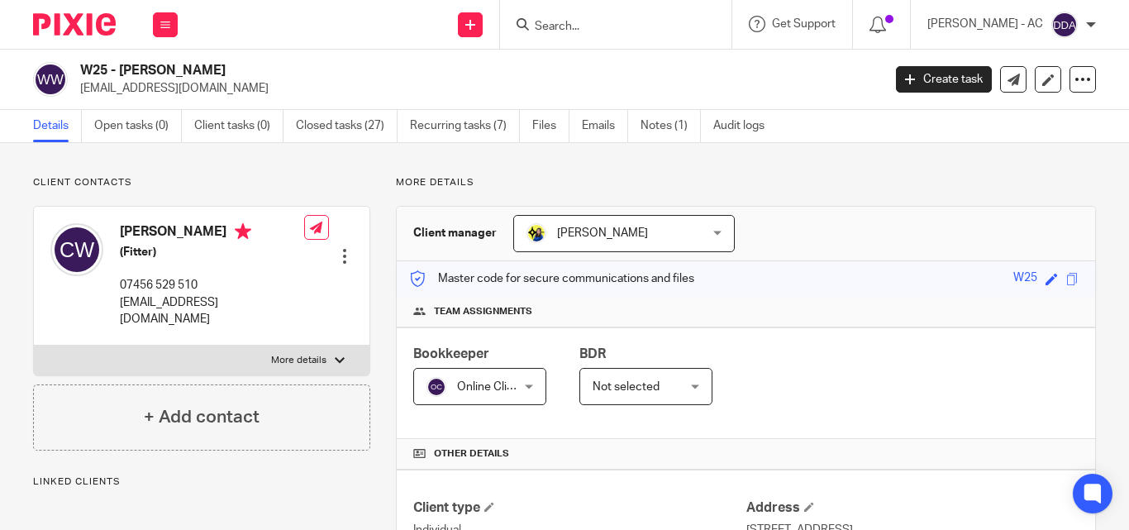
click at [526, 393] on div "Online Clients Online Clients" at bounding box center [479, 386] width 133 height 37
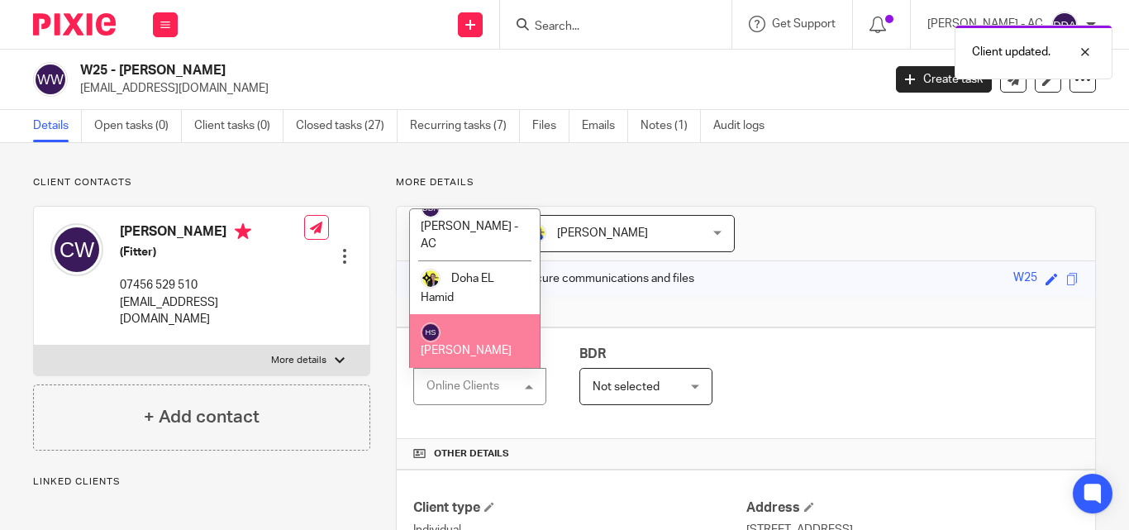
scroll to position [578, 0]
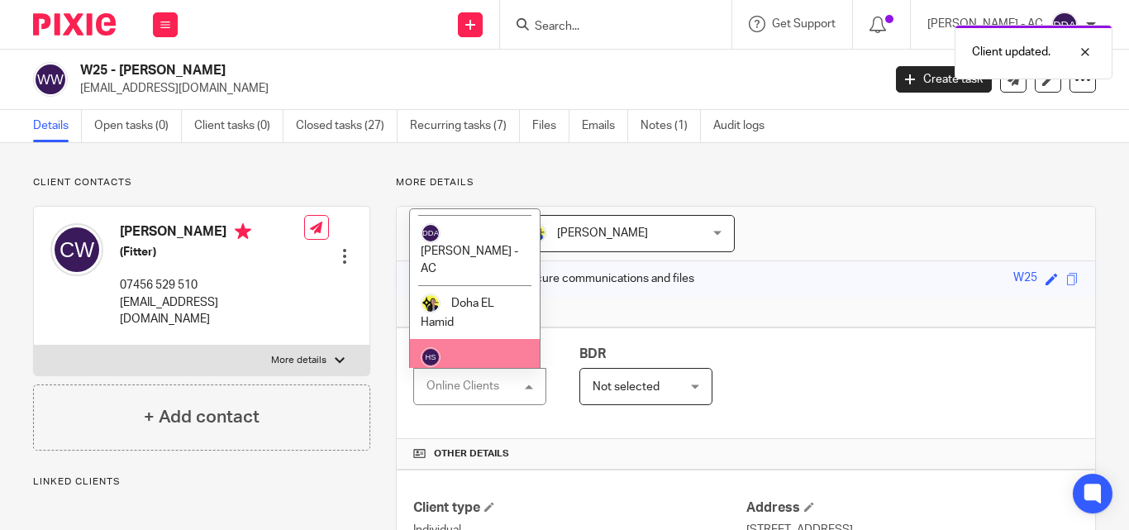
click at [477, 369] on span "[PERSON_NAME]" at bounding box center [466, 375] width 91 height 12
